Goal: Task Accomplishment & Management: Manage account settings

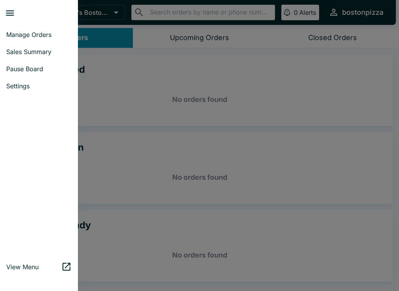
click at [16, 46] on link "Sales Summary" at bounding box center [39, 51] width 78 height 17
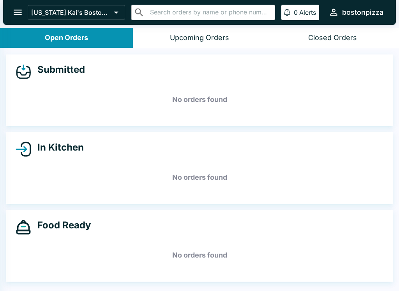
select select "03:00"
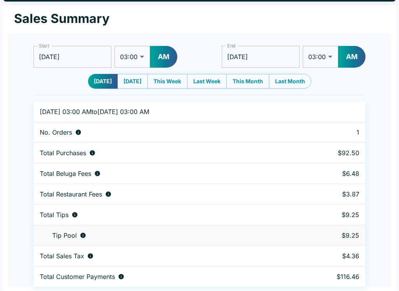
scroll to position [24, 0]
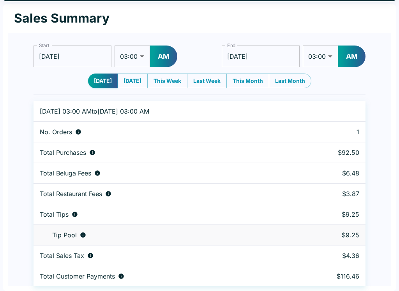
click at [260, 53] on input "[DATE]" at bounding box center [261, 57] width 78 height 22
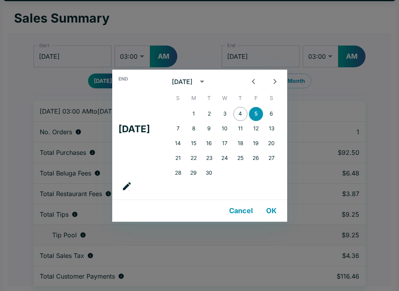
click at [237, 108] on div "1 2 3 4 5 6" at bounding box center [224, 114] width 125 height 14
click at [356, 58] on div "End Fri, Sep [DATE] S M T W T F S 1 2 3 4 5 6 7 8 9 10 11 12 13 14 15 16 17 18 …" at bounding box center [199, 145] width 399 height 291
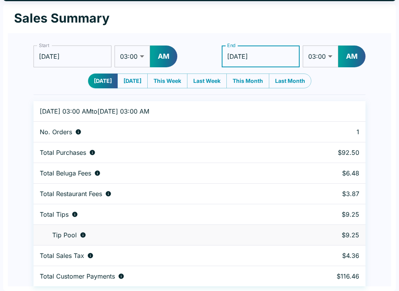
click at [351, 56] on button "AM" at bounding box center [351, 57] width 27 height 22
click at [273, 56] on input "[DATE]" at bounding box center [261, 57] width 78 height 22
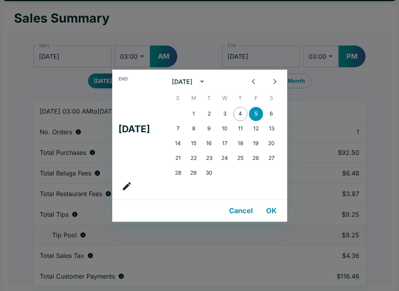
click at [247, 112] on button "4" at bounding box center [240, 114] width 14 height 14
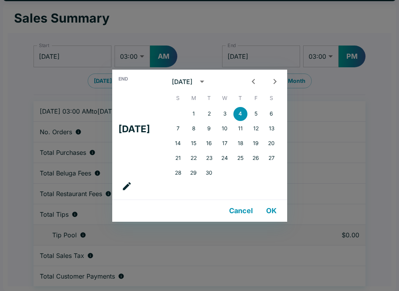
type input "[DATE]"
click at [271, 216] on button "OK" at bounding box center [271, 211] width 25 height 16
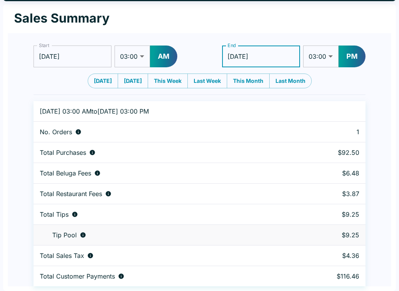
scroll to position [0, 0]
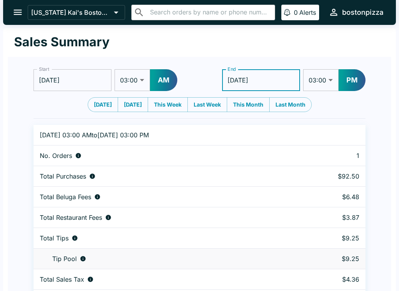
click at [16, 21] on button "open drawer" at bounding box center [18, 12] width 20 height 20
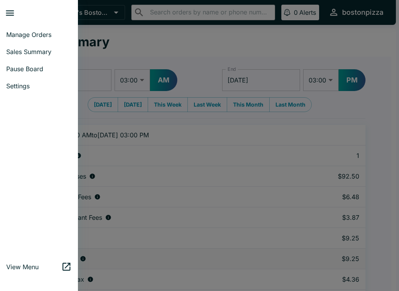
click at [25, 37] on span "Manage Orders" at bounding box center [38, 35] width 65 height 8
